Goal: Transaction & Acquisition: Subscribe to service/newsletter

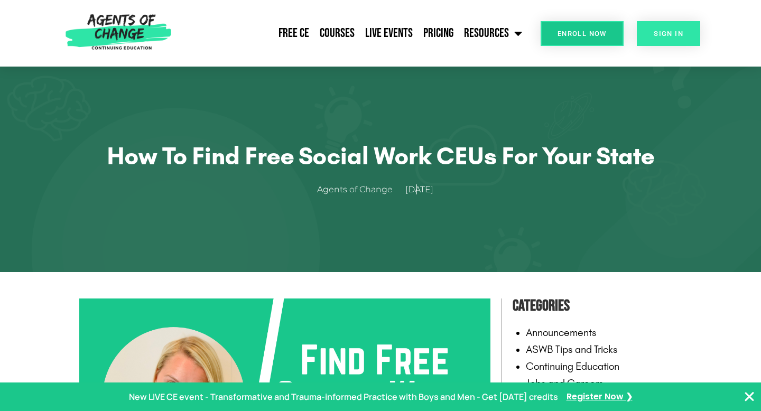
click at [674, 34] on span "SIGN IN" at bounding box center [669, 33] width 30 height 7
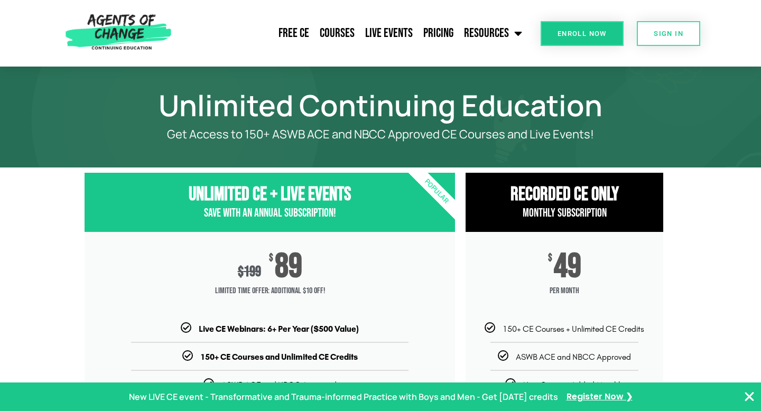
click at [572, 32] on span "Enroll Now" at bounding box center [582, 33] width 49 height 7
click at [573, 35] on span "Enroll Now" at bounding box center [582, 33] width 49 height 7
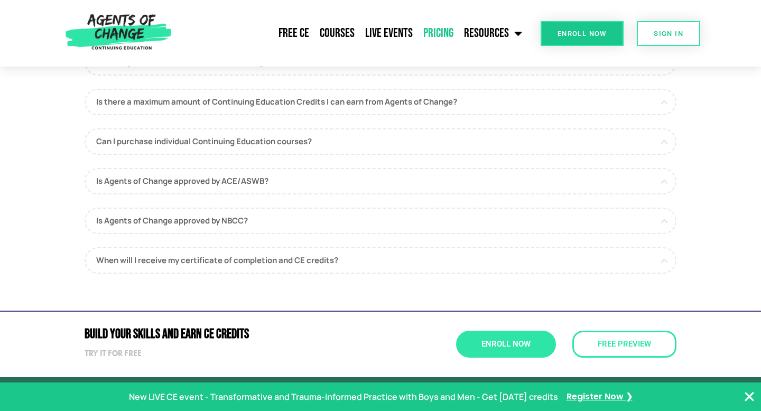
scroll to position [655, 0]
